Goal: Navigation & Orientation: Find specific page/section

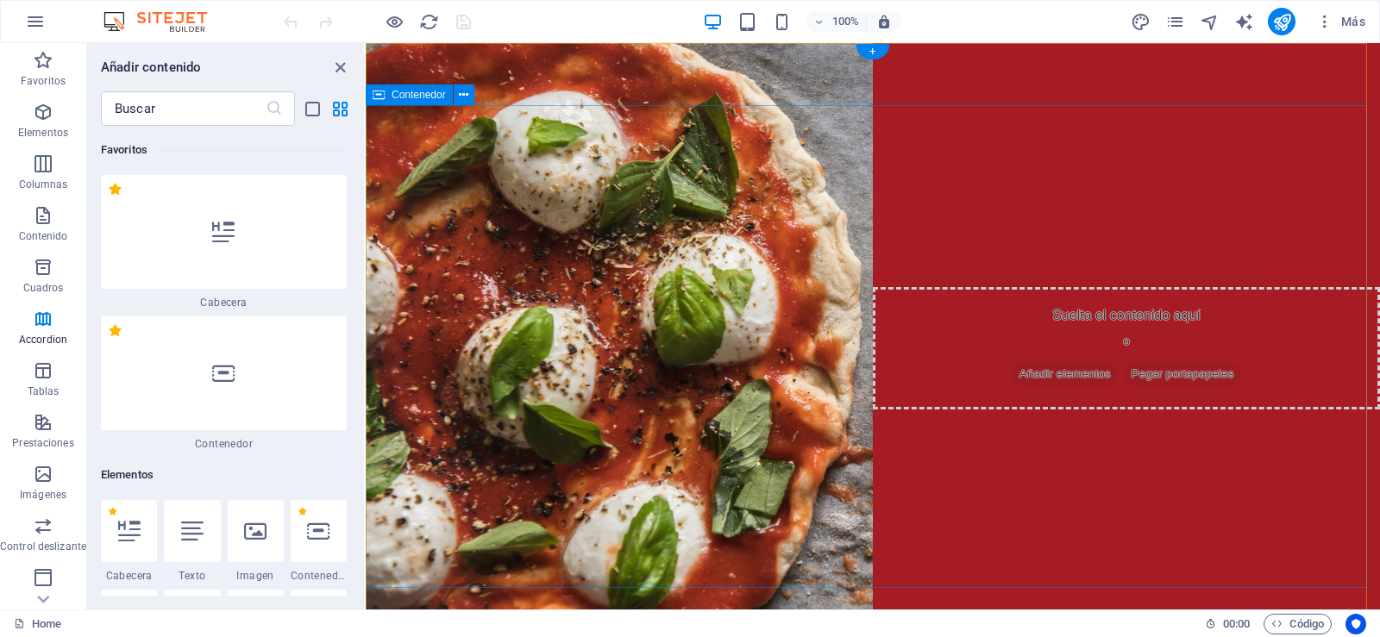
scroll to position [10625, 0]
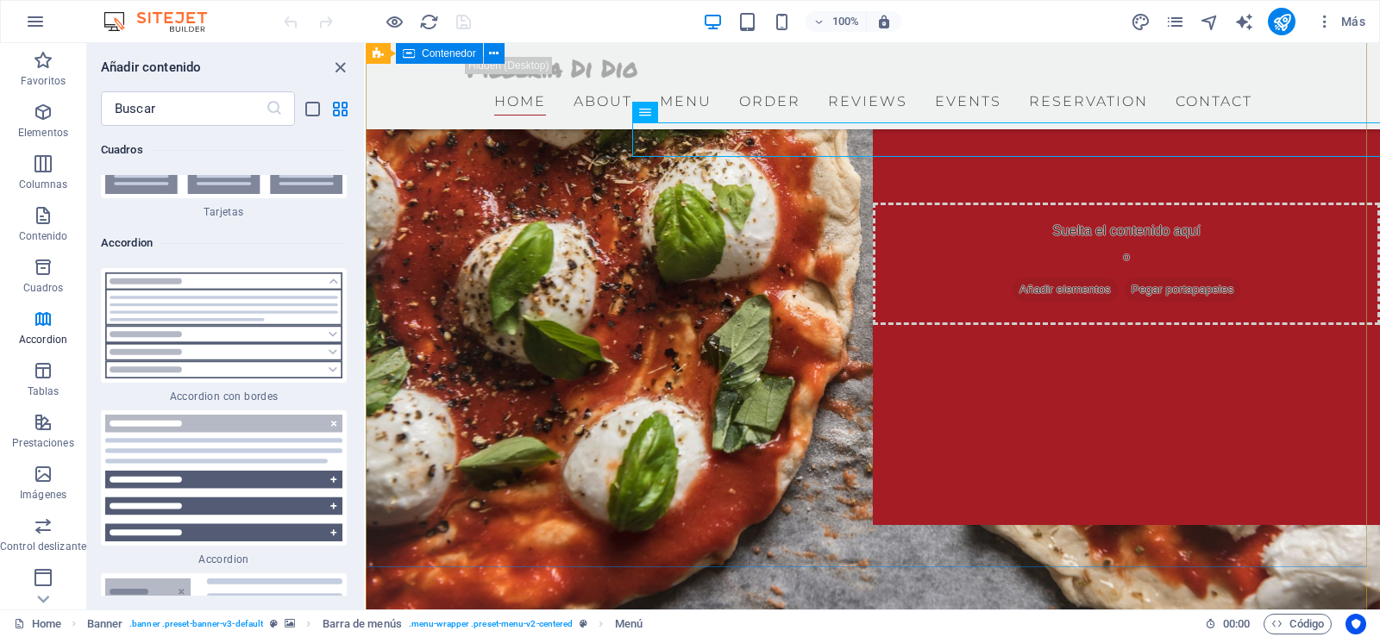
scroll to position [0, 0]
